Goal: Information Seeking & Learning: Learn about a topic

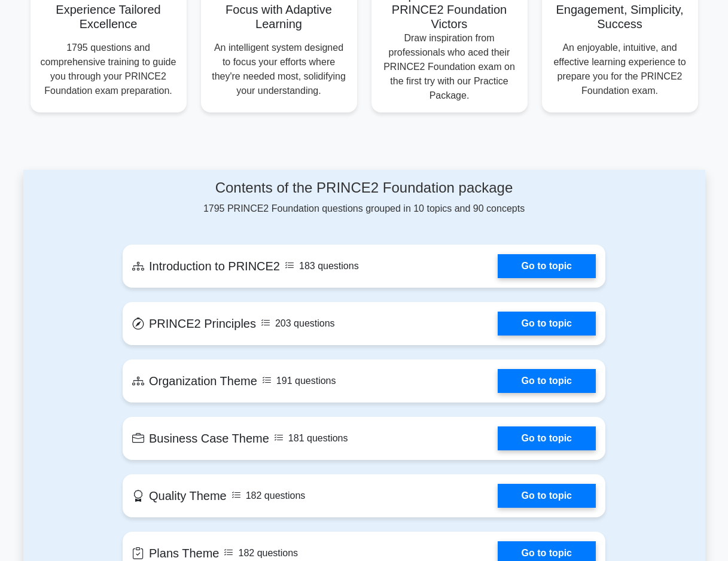
scroll to position [479, 0]
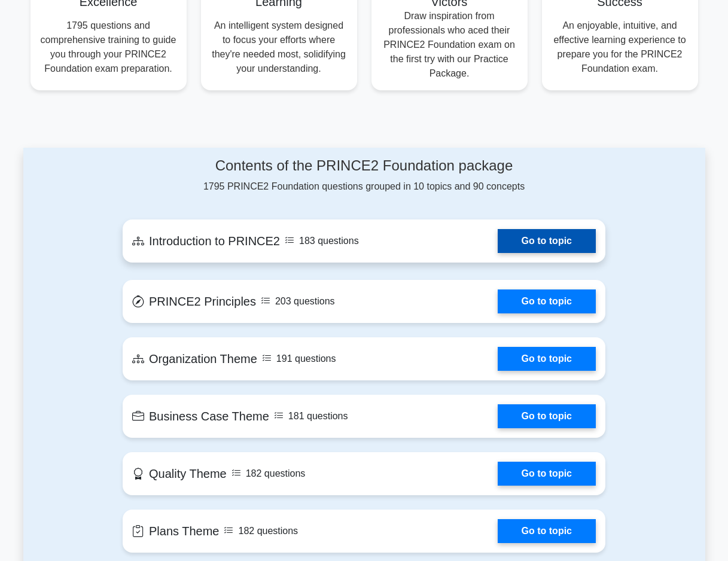
click at [565, 229] on link "Go to topic" at bounding box center [547, 241] width 98 height 24
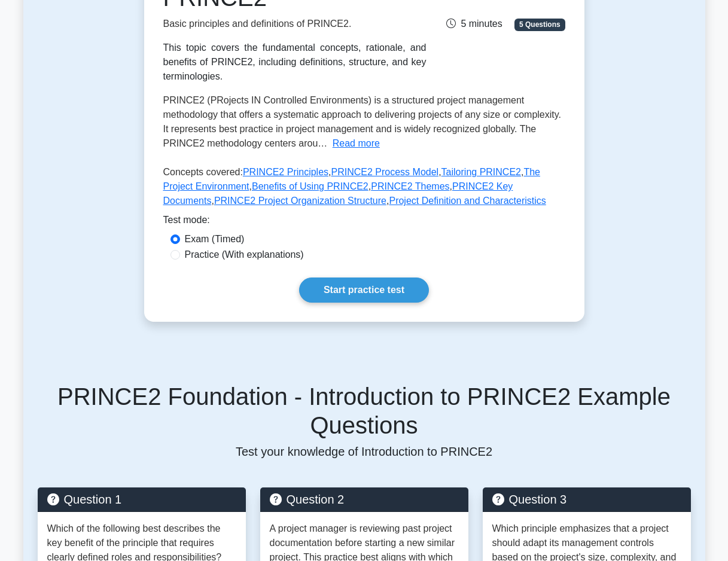
scroll to position [239, 0]
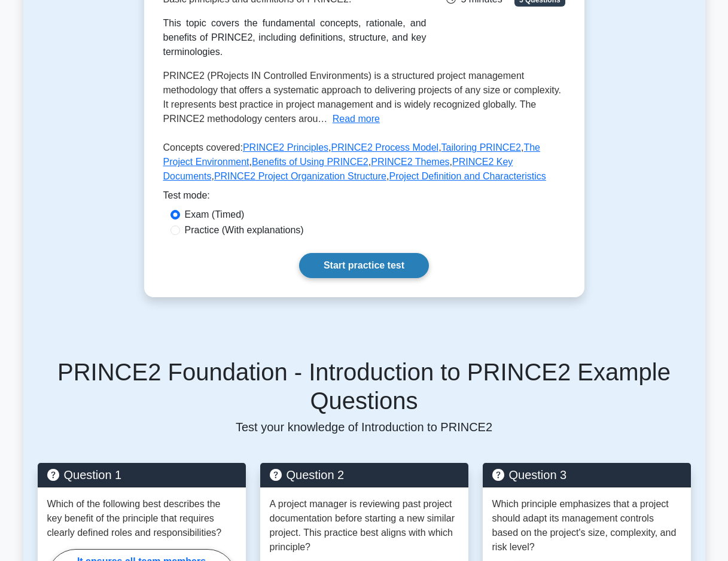
click at [400, 269] on link "Start practice test" at bounding box center [364, 265] width 130 height 25
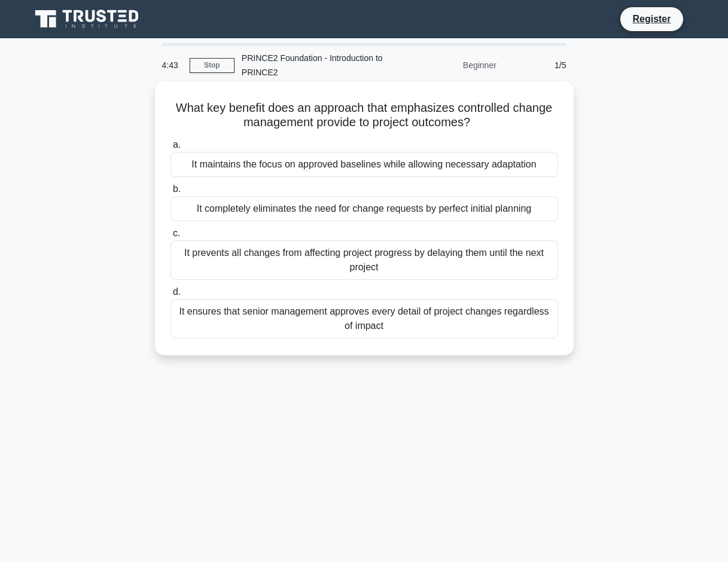
drag, startPoint x: 171, startPoint y: 104, endPoint x: 500, endPoint y: 130, distance: 330.1
click at [500, 130] on h5 "What key benefit does an approach that emphasizes controlled change management …" at bounding box center [364, 116] width 390 height 30
copy h5 "What key benefit does an approach that emphasizes controlled change management …"
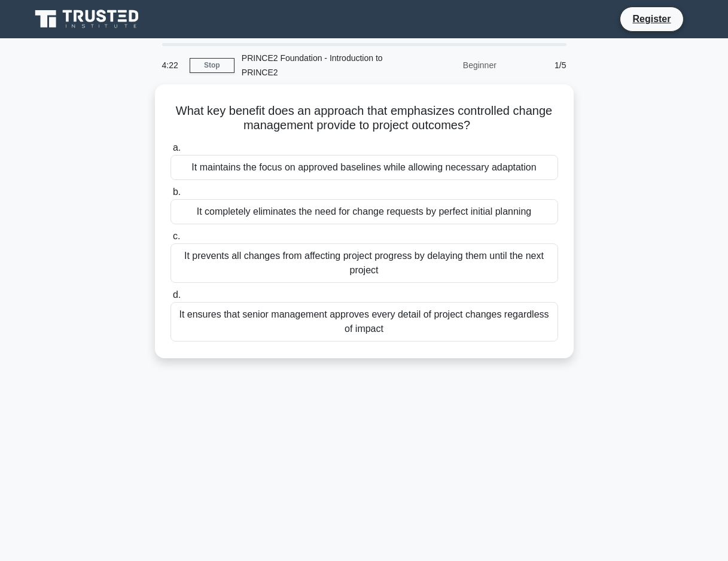
click at [225, 428] on div "4:22 Stop PRINCE2 Foundation - Introduction to PRINCE2 Beginner 1/5 What key be…" at bounding box center [364, 342] width 682 height 598
drag, startPoint x: 162, startPoint y: 105, endPoint x: 385, endPoint y: 363, distance: 341.5
click at [385, 363] on div "What key benefit does an approach that emphasizes controlled change management …" at bounding box center [364, 228] width 682 height 288
copy div "What key benefit does an approach that emphasizes controlled change management …"
